Goal: Check status

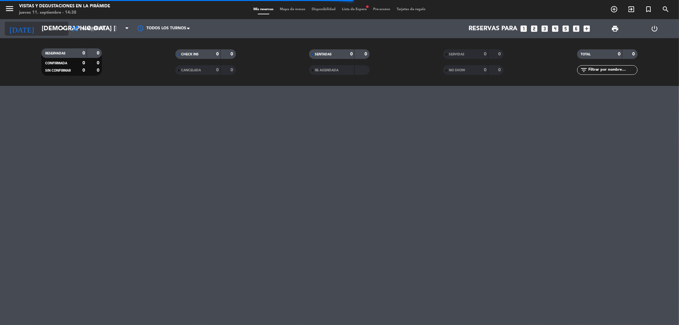
click at [54, 27] on input "[DEMOGRAPHIC_DATA] [DATE]" at bounding box center [79, 29] width 81 height 14
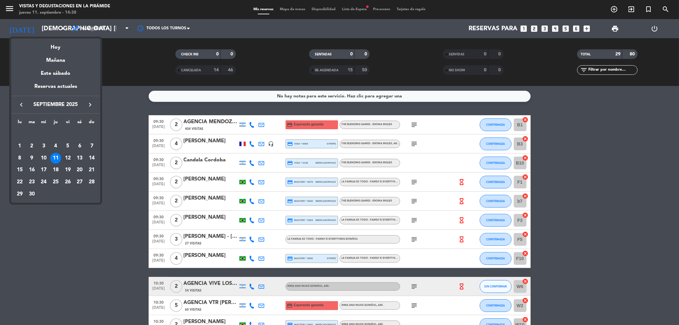
click at [69, 158] on div "12" at bounding box center [67, 158] width 11 height 11
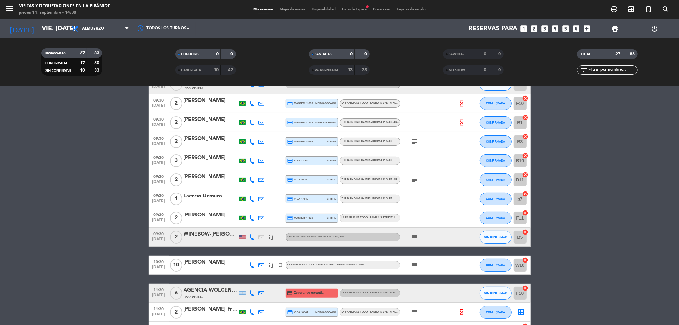
scroll to position [71, 0]
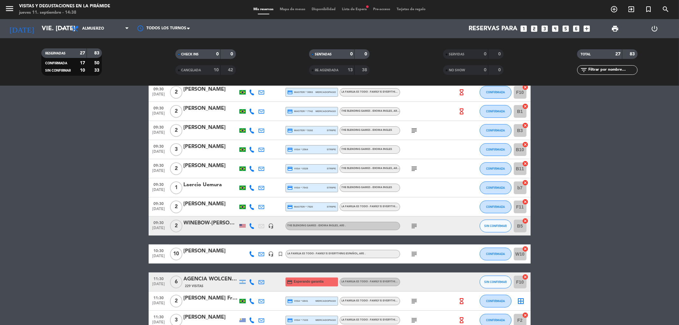
click at [220, 252] on div "[PERSON_NAME]" at bounding box center [211, 251] width 54 height 8
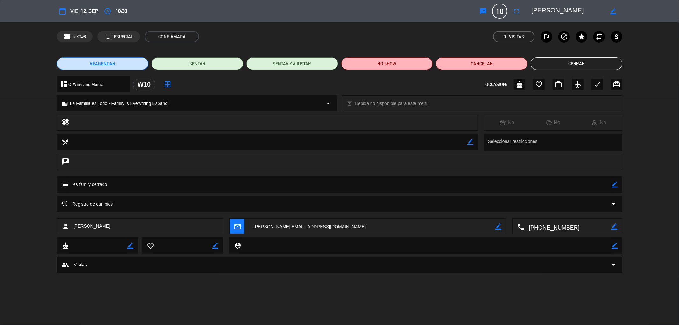
click at [577, 65] on button "Cerrar" at bounding box center [577, 63] width 92 height 13
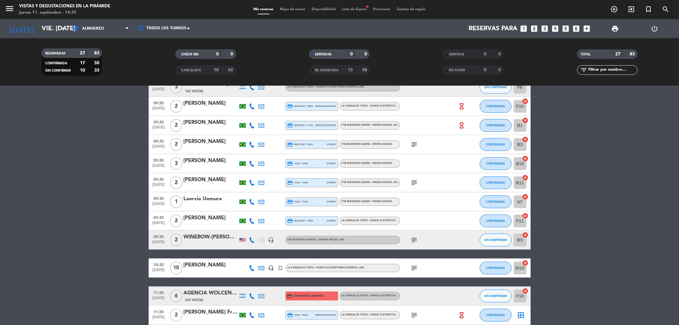
scroll to position [0, 0]
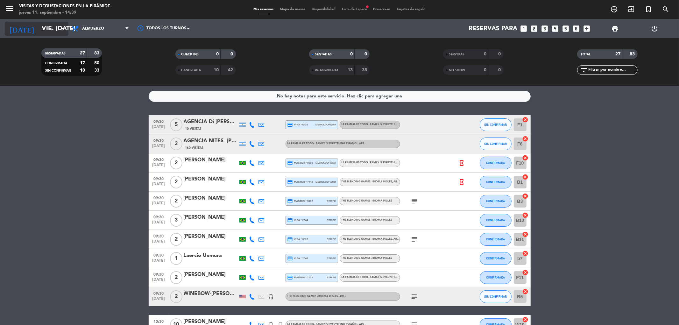
click at [65, 25] on icon "arrow_drop_down" at bounding box center [63, 29] width 8 height 8
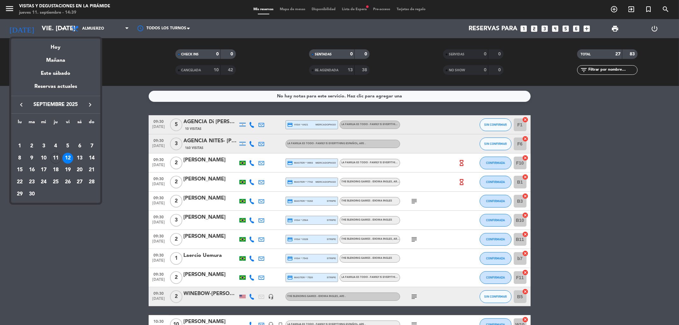
click at [54, 153] on div "11" at bounding box center [55, 158] width 11 height 11
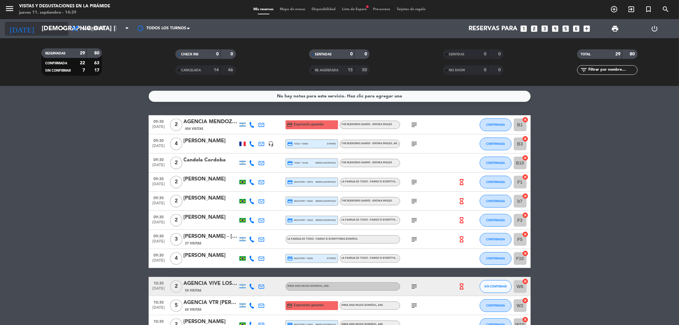
click at [41, 31] on input "[DEMOGRAPHIC_DATA] [DATE]" at bounding box center [79, 29] width 81 height 14
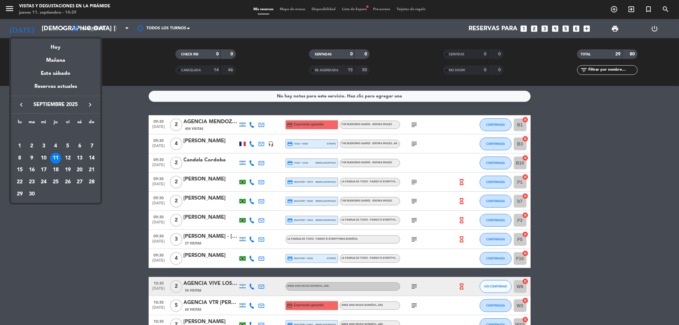
click at [42, 155] on div "10" at bounding box center [43, 158] width 11 height 11
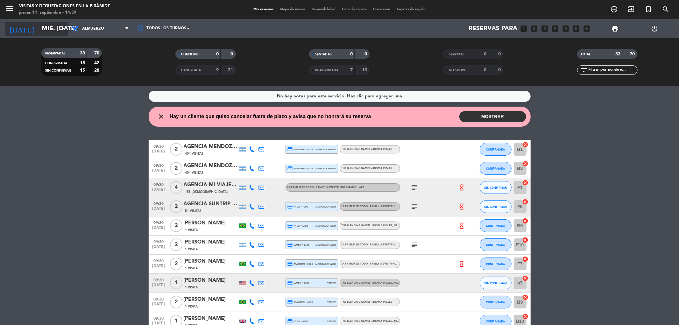
click at [53, 31] on input "mié. [DATE]" at bounding box center [79, 29] width 81 height 14
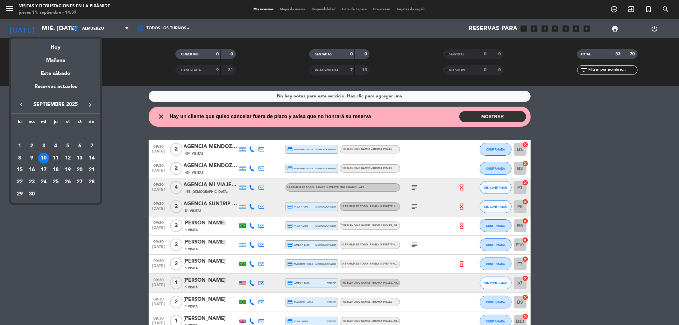
click at [30, 159] on div "9" at bounding box center [31, 158] width 11 height 11
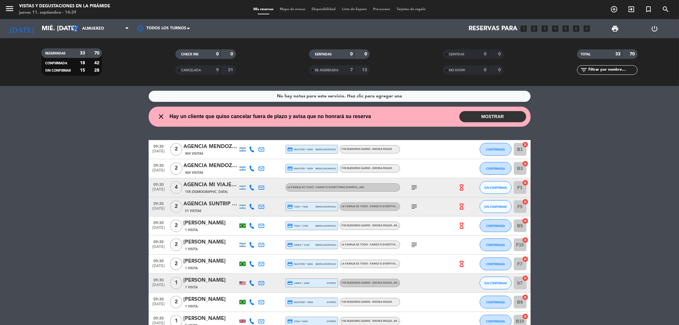
type input "[DATE] sep."
